Goal: Register for event/course

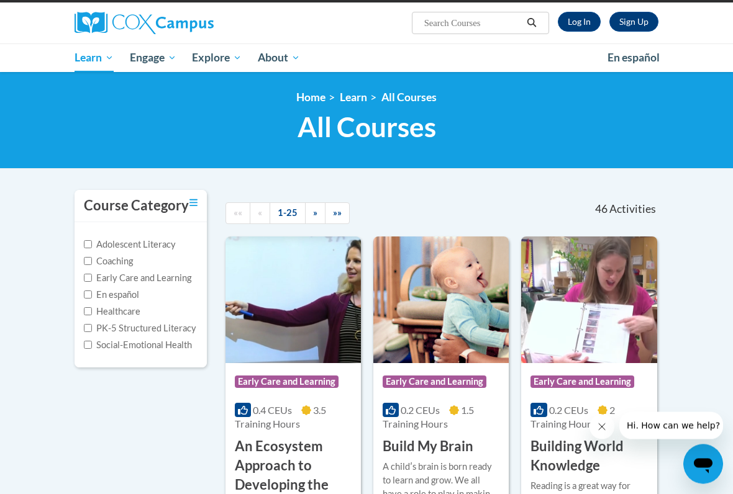
scroll to position [90, 0]
click at [86, 279] on input "Early Care and Learning" at bounding box center [88, 278] width 8 height 8
checkbox input "true"
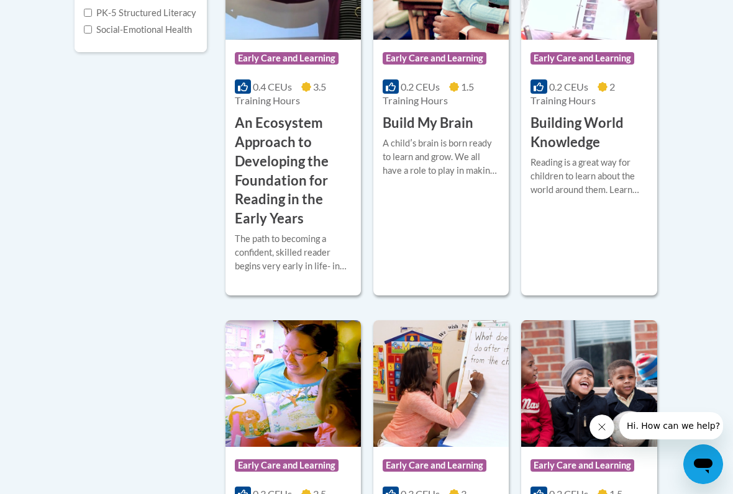
scroll to position [395, 0]
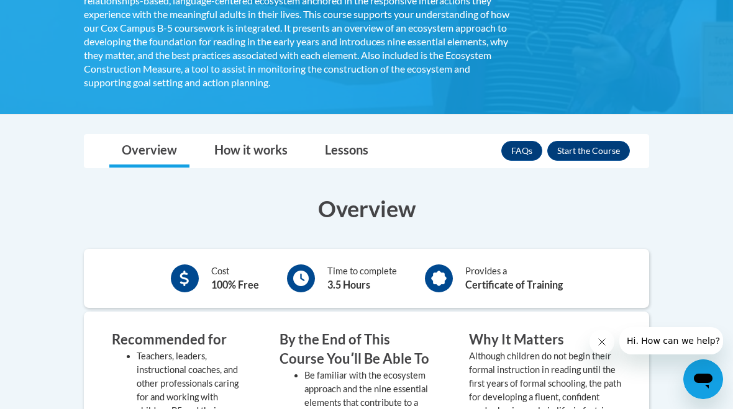
scroll to position [372, 0]
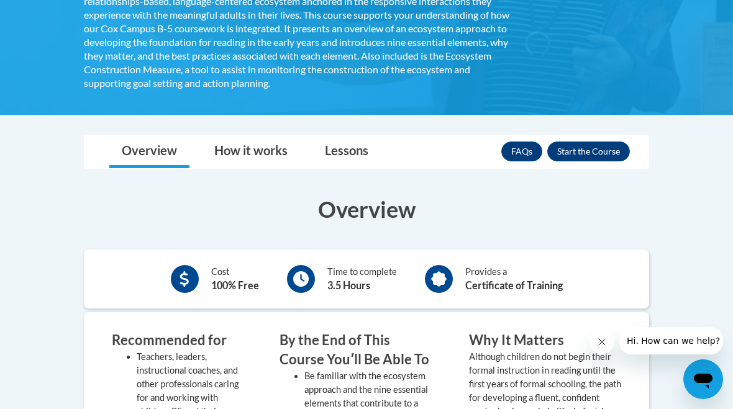
click at [602, 150] on button "Enroll" at bounding box center [588, 152] width 83 height 20
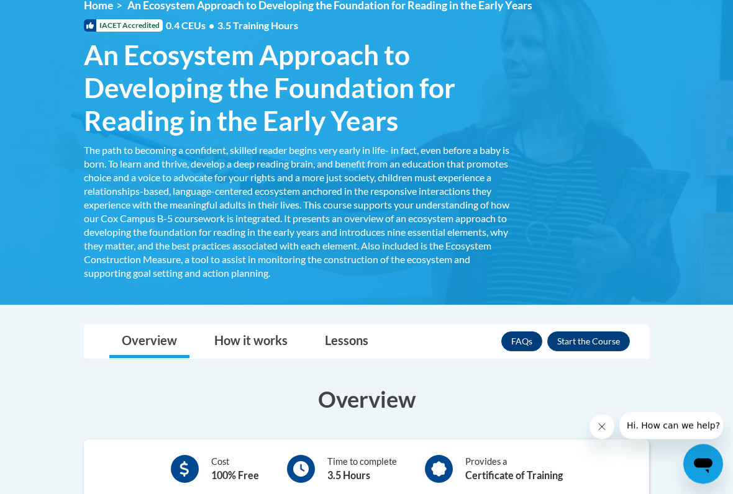
scroll to position [183, 0]
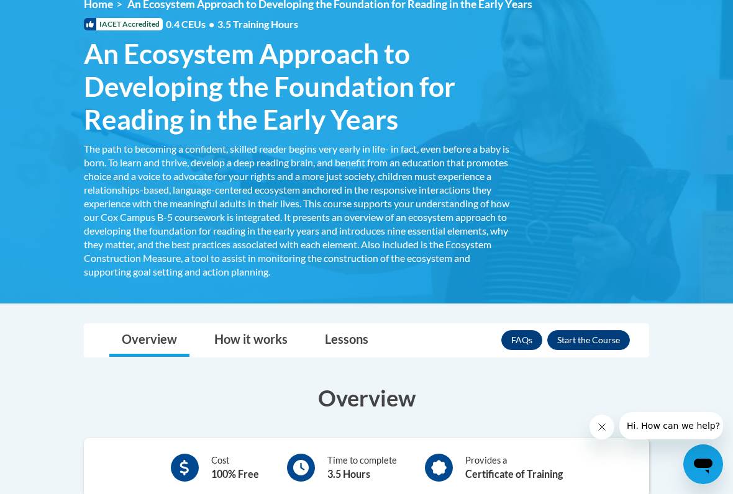
click at [602, 408] on icon "Close message from company" at bounding box center [601, 427] width 6 height 6
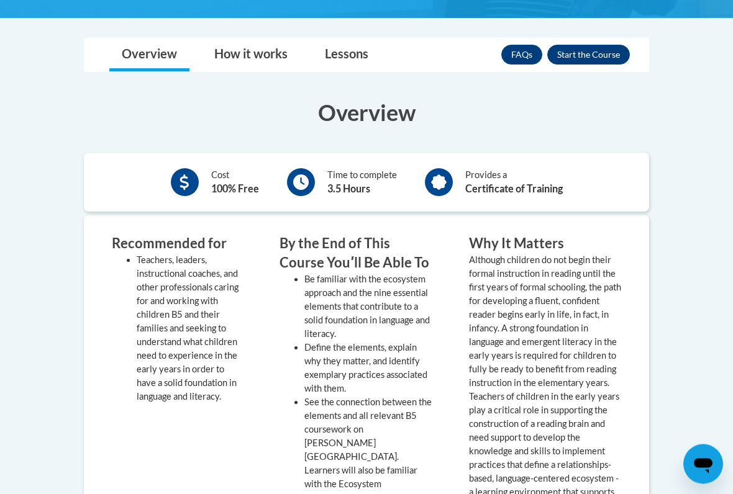
scroll to position [469, 0]
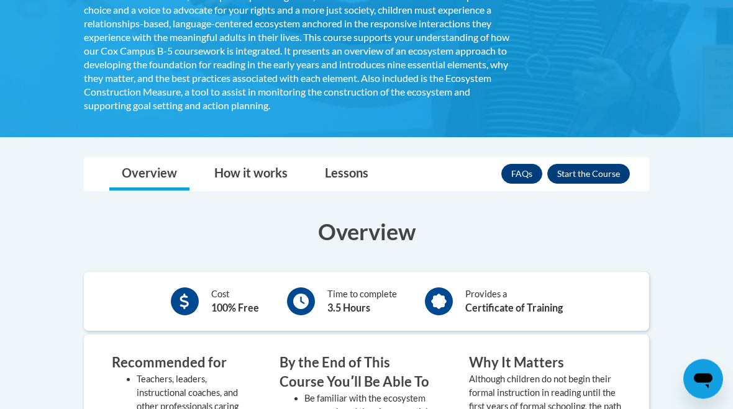
click at [604, 174] on button "Enroll" at bounding box center [588, 175] width 83 height 20
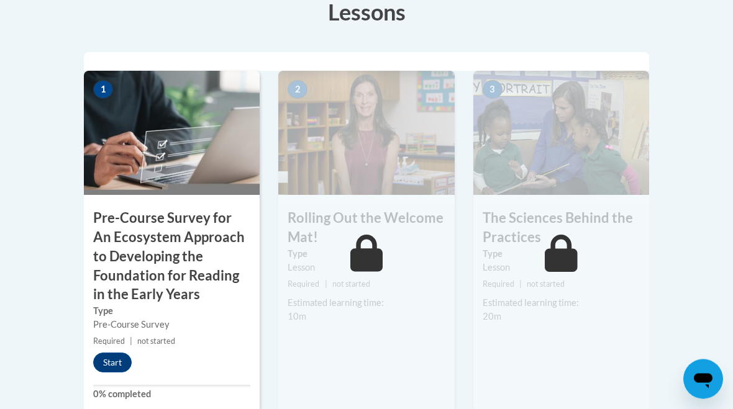
scroll to position [426, 0]
click at [116, 357] on button "Start" at bounding box center [112, 363] width 38 height 20
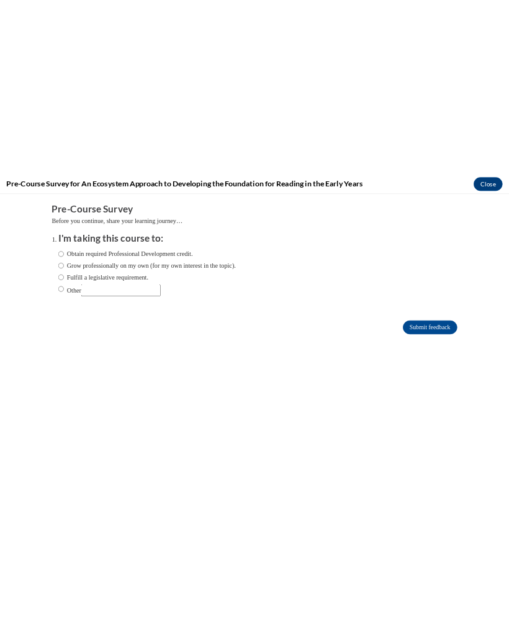
scroll to position [0, 0]
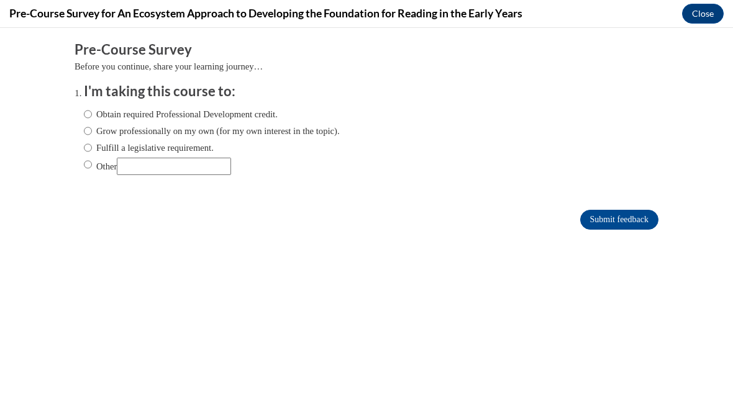
click at [698, 22] on button "Close" at bounding box center [703, 14] width 42 height 20
